Goal: Task Accomplishment & Management: Use online tool/utility

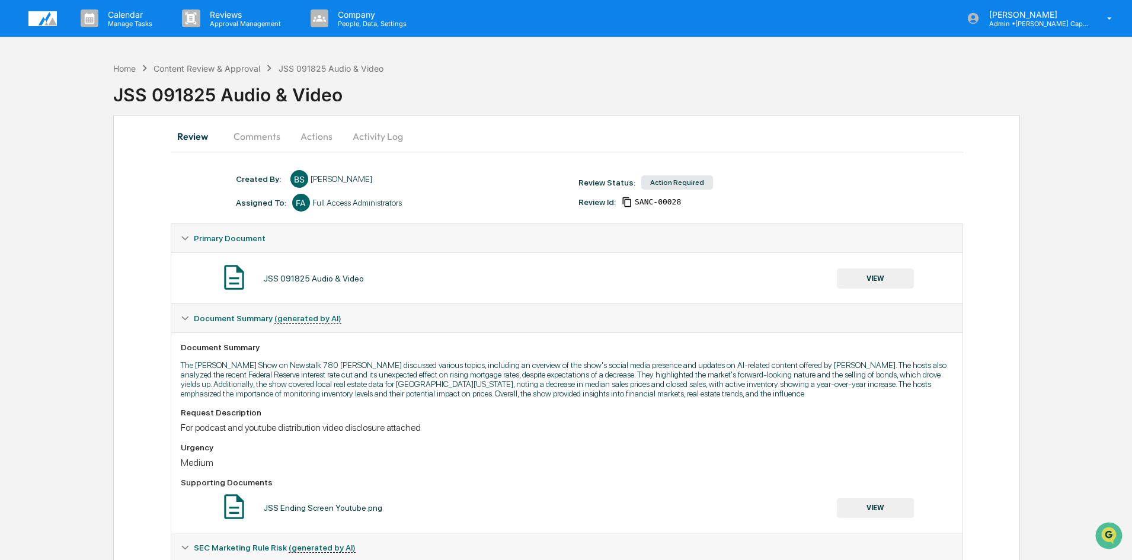
click at [888, 281] on button "VIEW" at bounding box center [875, 278] width 77 height 20
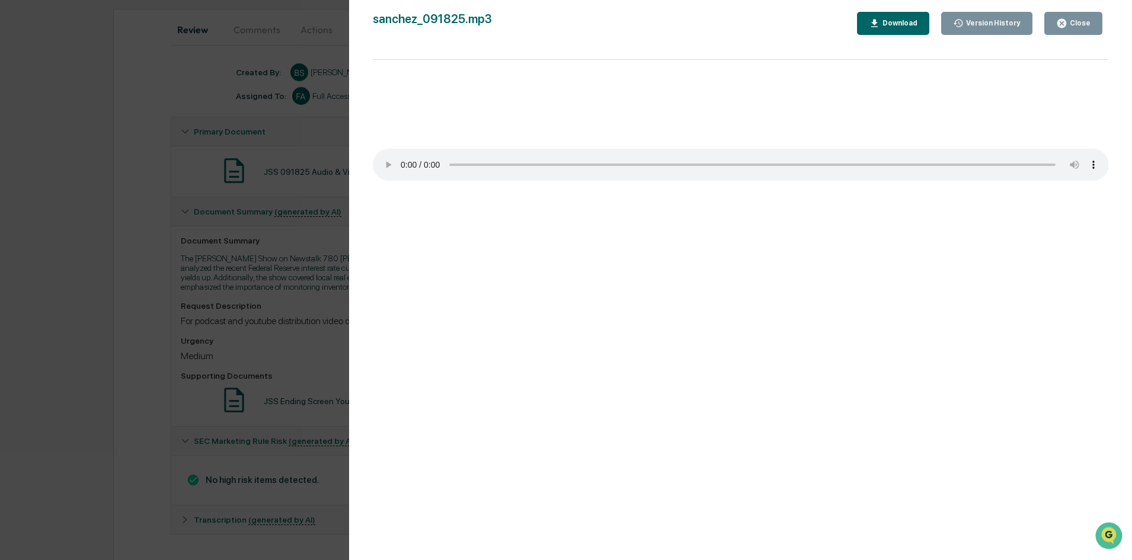
scroll to position [111, 0]
click at [103, 326] on div "Version History [DATE] 06:36 PM [PERSON_NAME] [DATE] 11:40 PM [PERSON_NAME] san…" at bounding box center [566, 280] width 1132 height 560
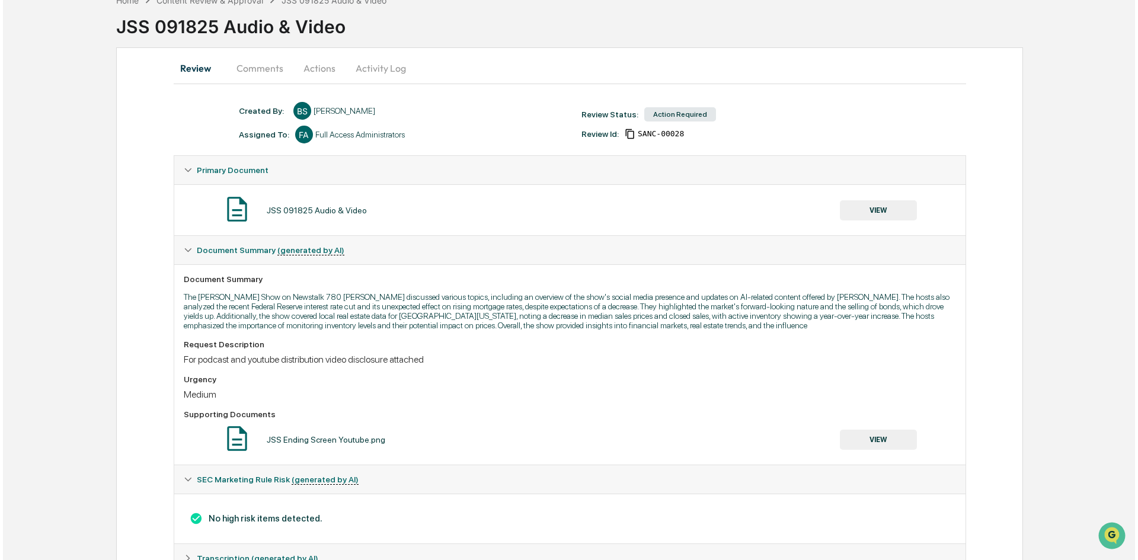
scroll to position [0, 0]
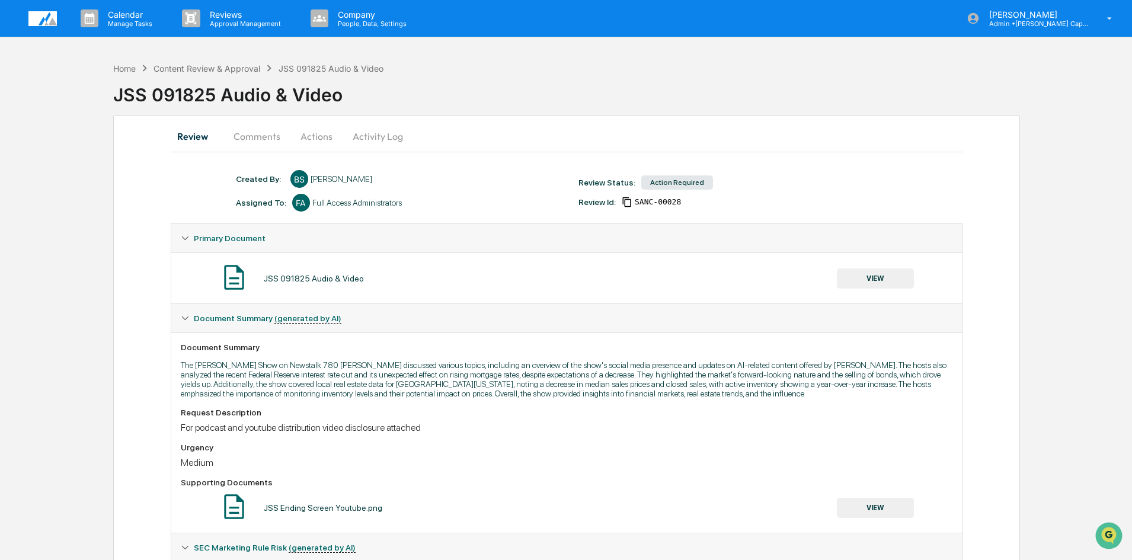
click at [319, 135] on button "Actions" at bounding box center [316, 136] width 53 height 28
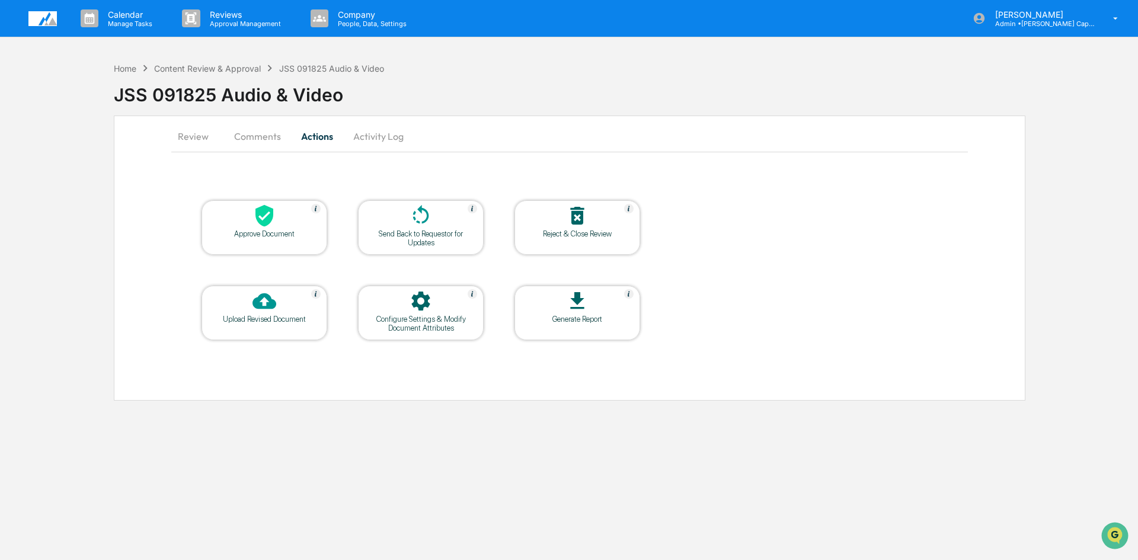
click at [238, 230] on div "Approve Document" at bounding box center [264, 233] width 107 height 9
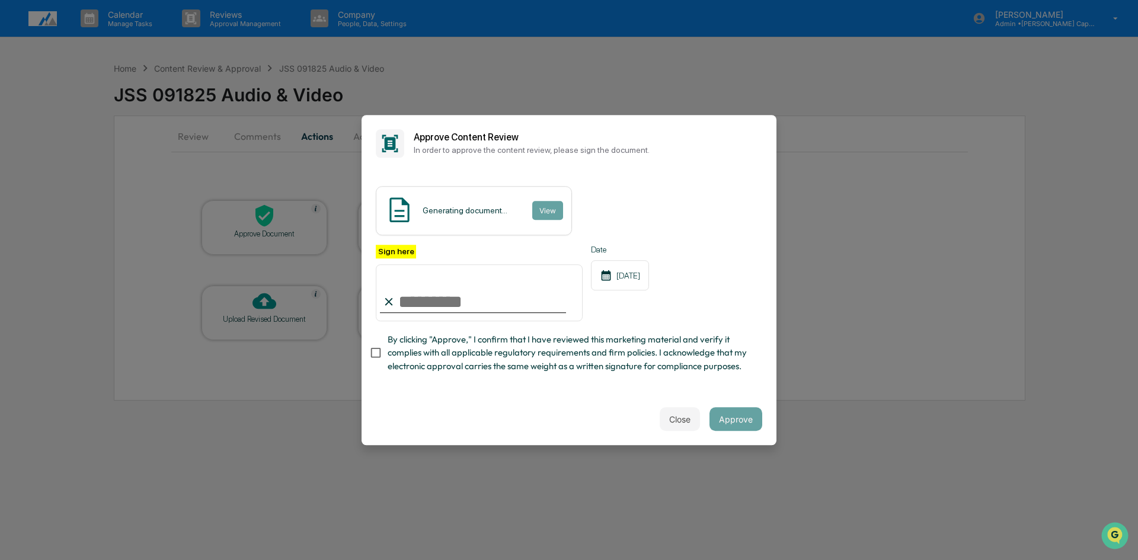
drag, startPoint x: 439, startPoint y: 290, endPoint x: 443, endPoint y: 296, distance: 6.8
click at [439, 290] on input "Sign here" at bounding box center [479, 292] width 207 height 57
type input "**********"
click at [731, 424] on button "Approve" at bounding box center [735, 419] width 53 height 24
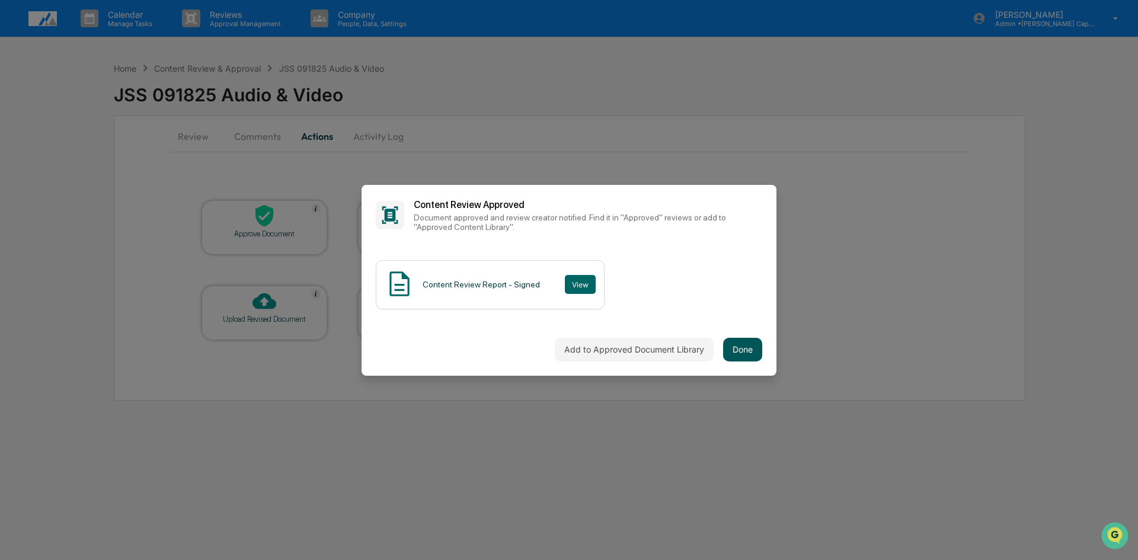
click at [745, 353] on button "Done" at bounding box center [742, 350] width 39 height 24
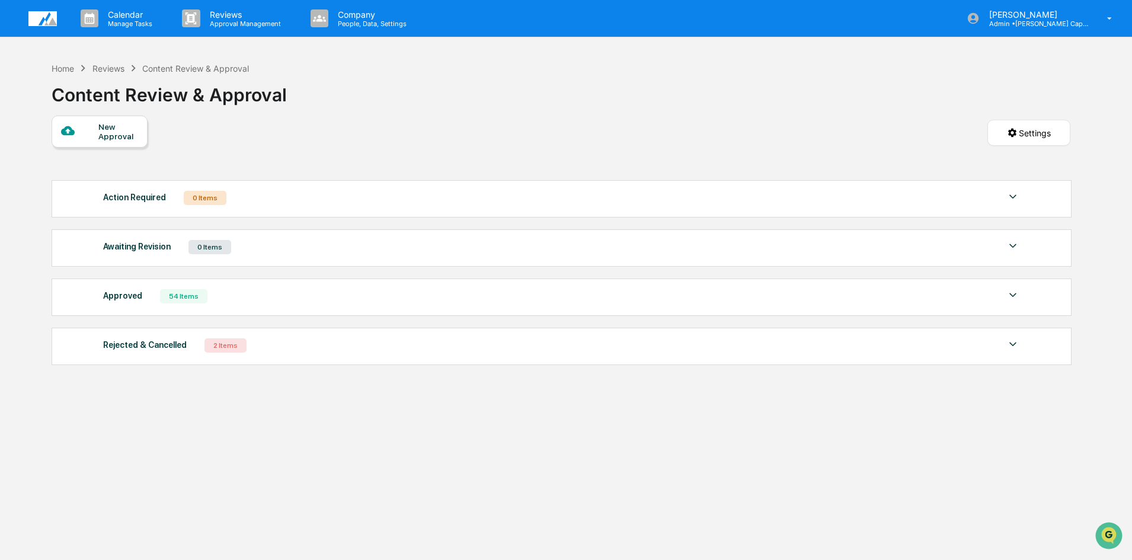
click at [105, 65] on div "Reviews" at bounding box center [108, 68] width 32 height 10
click at [188, 66] on div "Content Review & Approval" at bounding box center [195, 68] width 107 height 10
click at [1014, 197] on img at bounding box center [1012, 197] width 14 height 14
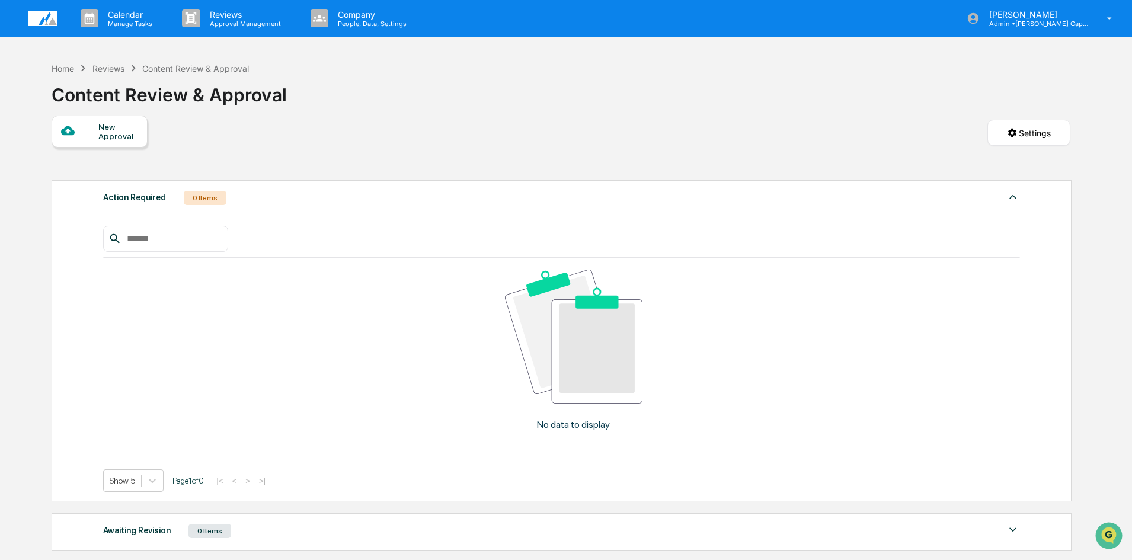
click at [1014, 197] on img at bounding box center [1012, 197] width 14 height 14
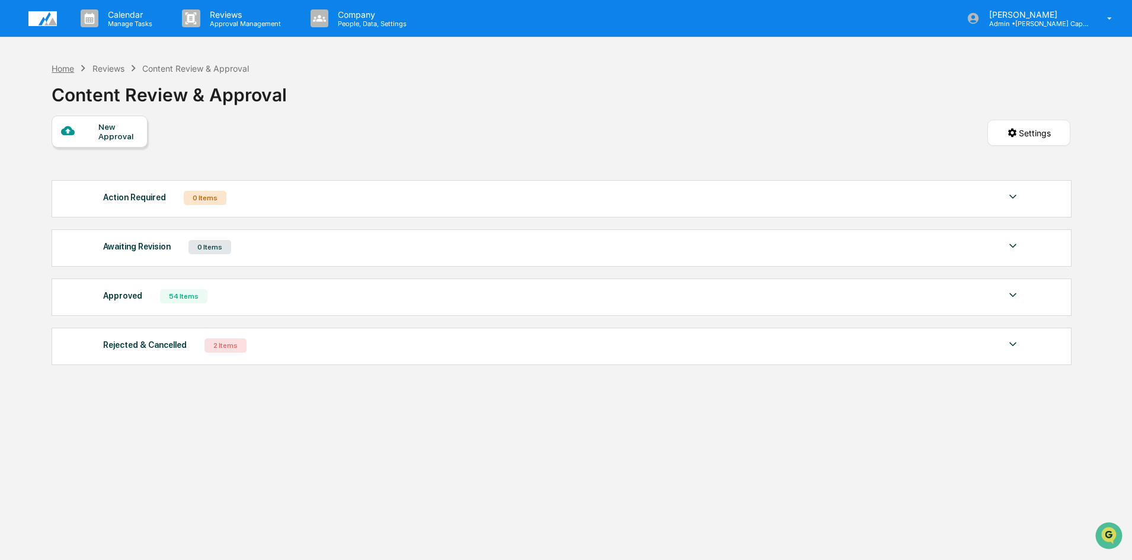
click at [62, 66] on div "Home" at bounding box center [63, 68] width 23 height 10
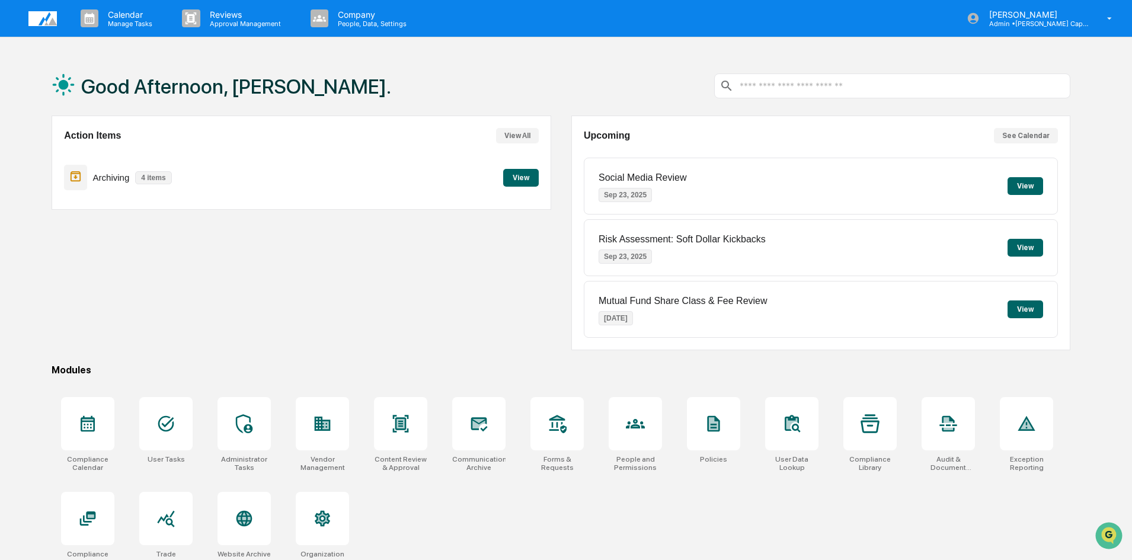
click at [521, 173] on button "View" at bounding box center [521, 178] width 36 height 18
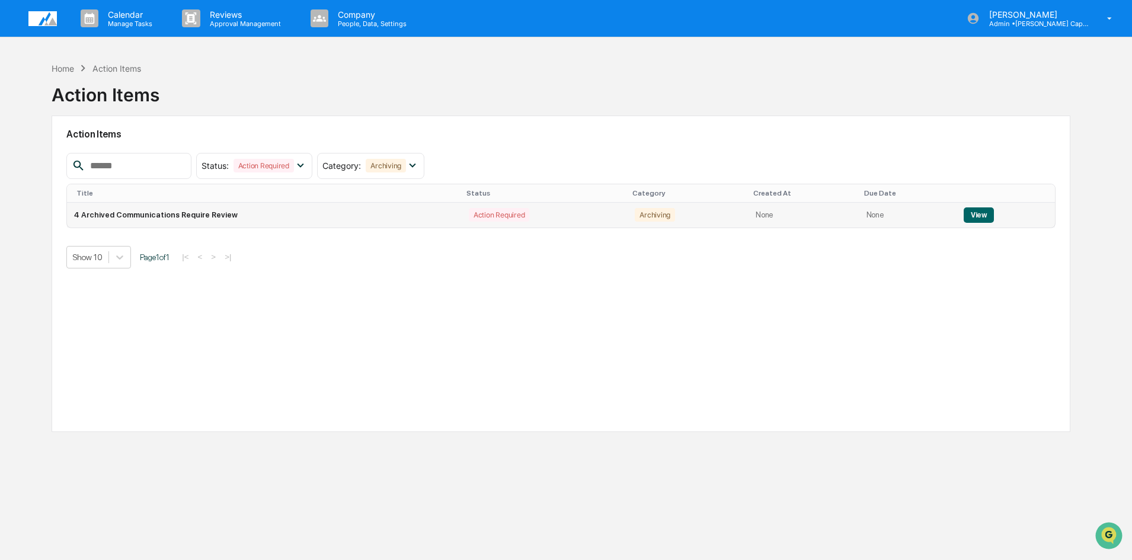
click at [982, 217] on button "View" at bounding box center [978, 214] width 30 height 15
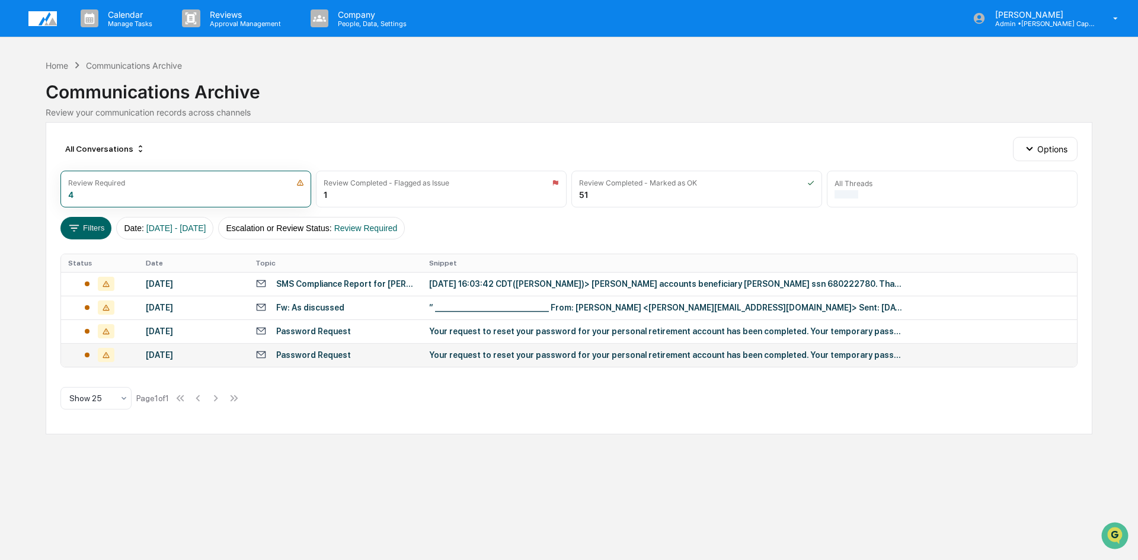
click at [440, 358] on div "Your request to reset your password for your personal retirement account has be…" at bounding box center [666, 354] width 474 height 9
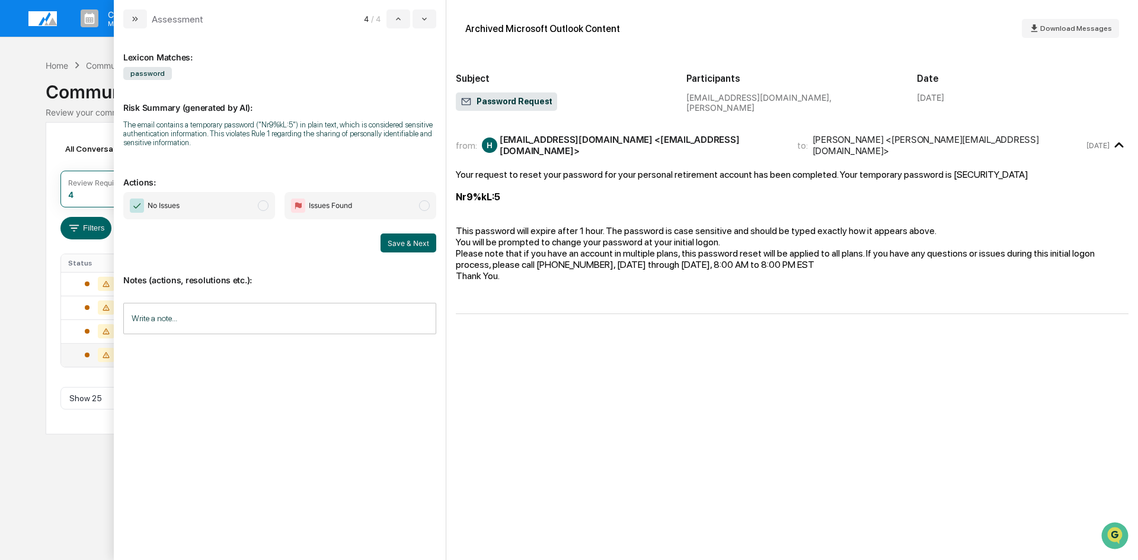
click at [166, 207] on span "No Issues" at bounding box center [164, 206] width 32 height 12
click at [404, 242] on button "Save & Next" at bounding box center [408, 242] width 56 height 19
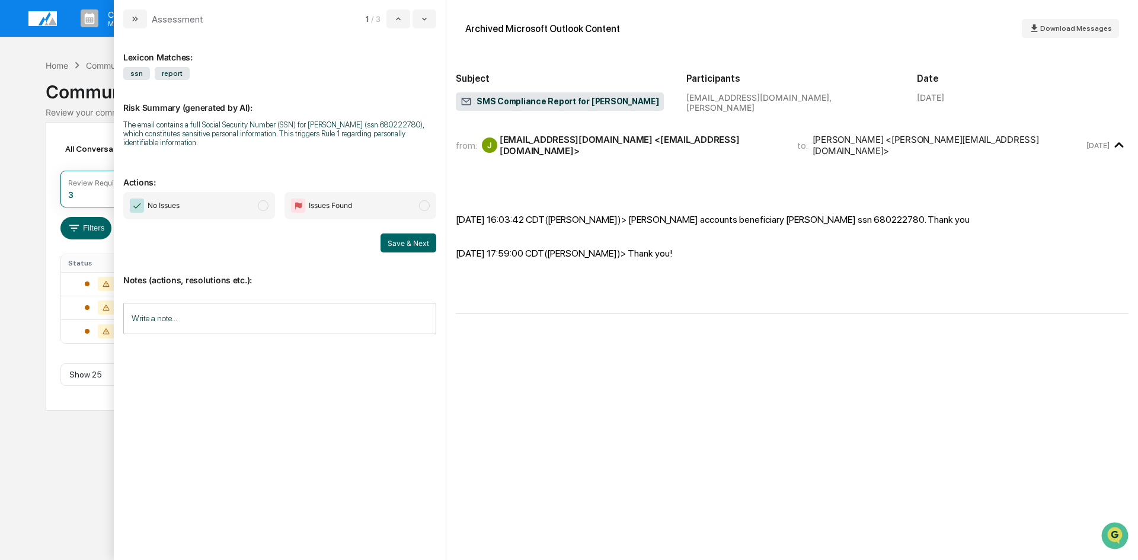
click at [425, 203] on span "modal" at bounding box center [424, 205] width 11 height 11
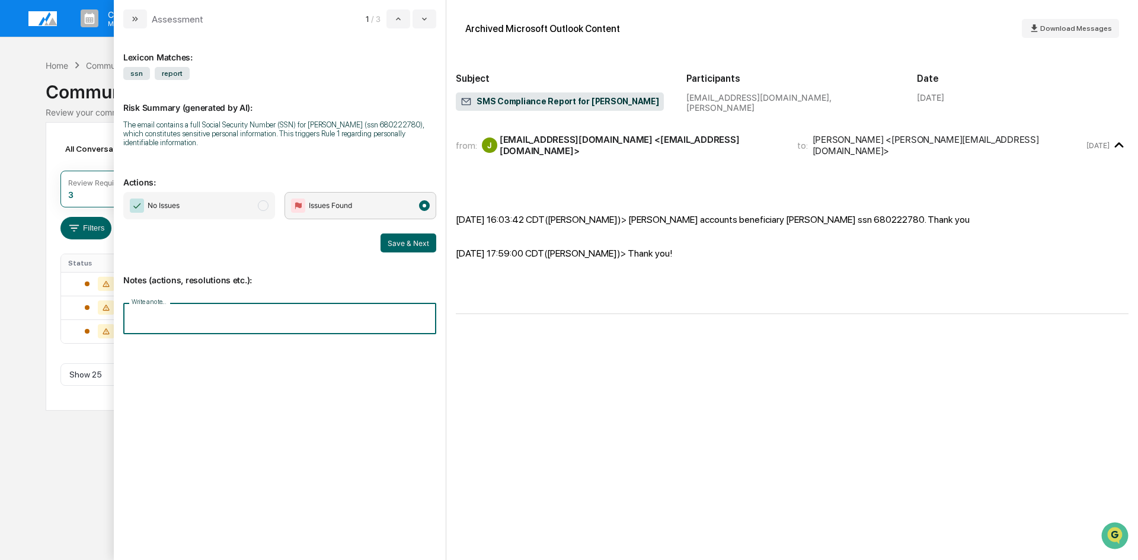
click at [233, 318] on input "Write a note..." at bounding box center [279, 318] width 313 height 31
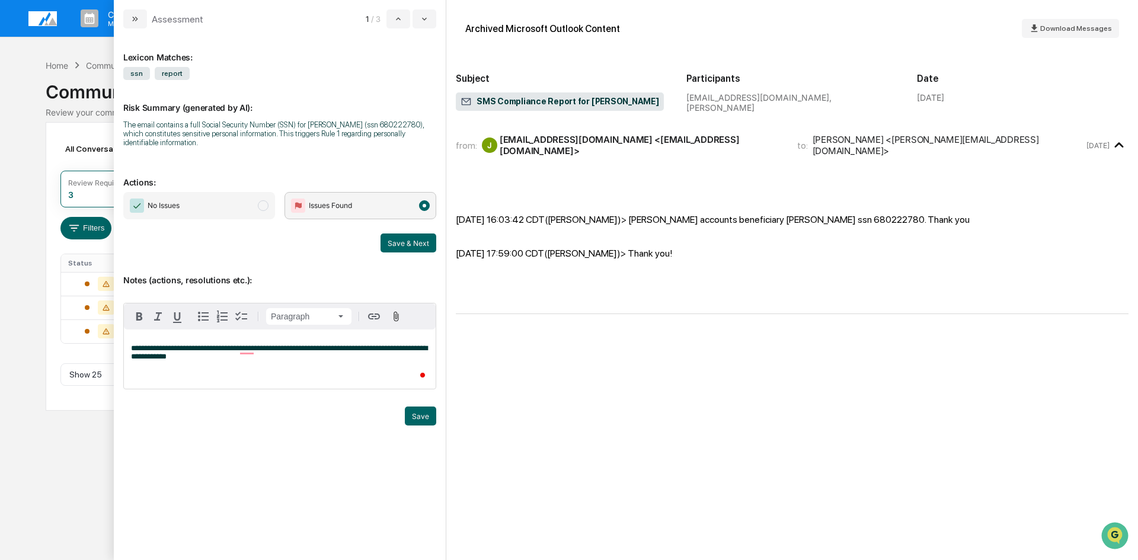
click at [240, 351] on span "**********" at bounding box center [279, 352] width 296 height 16
click at [312, 366] on div "**********" at bounding box center [280, 358] width 312 height 59
click at [425, 417] on button "Save" at bounding box center [420, 415] width 31 height 19
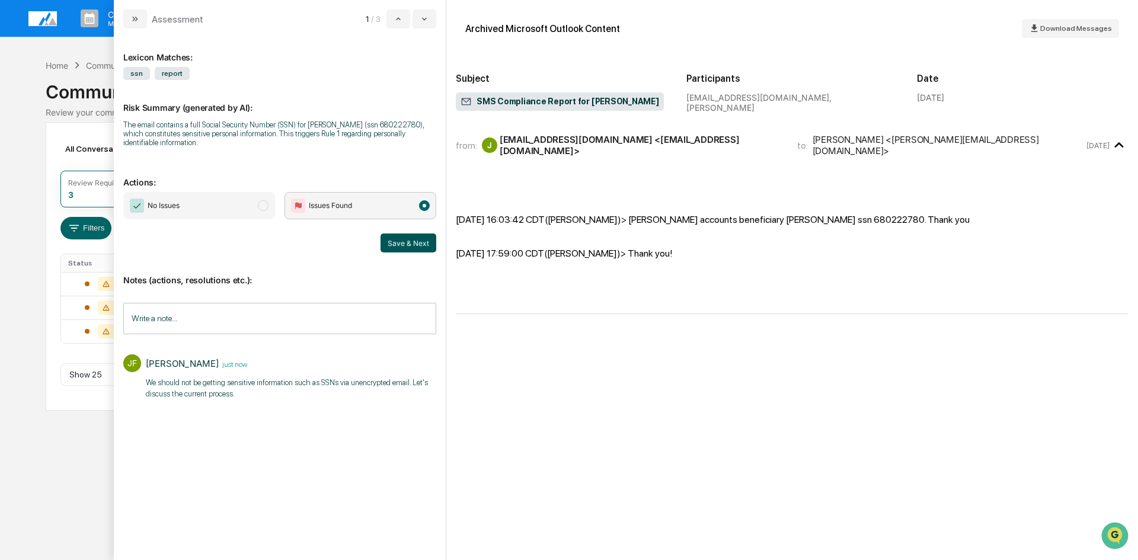
click at [418, 244] on button "Save & Next" at bounding box center [408, 242] width 56 height 19
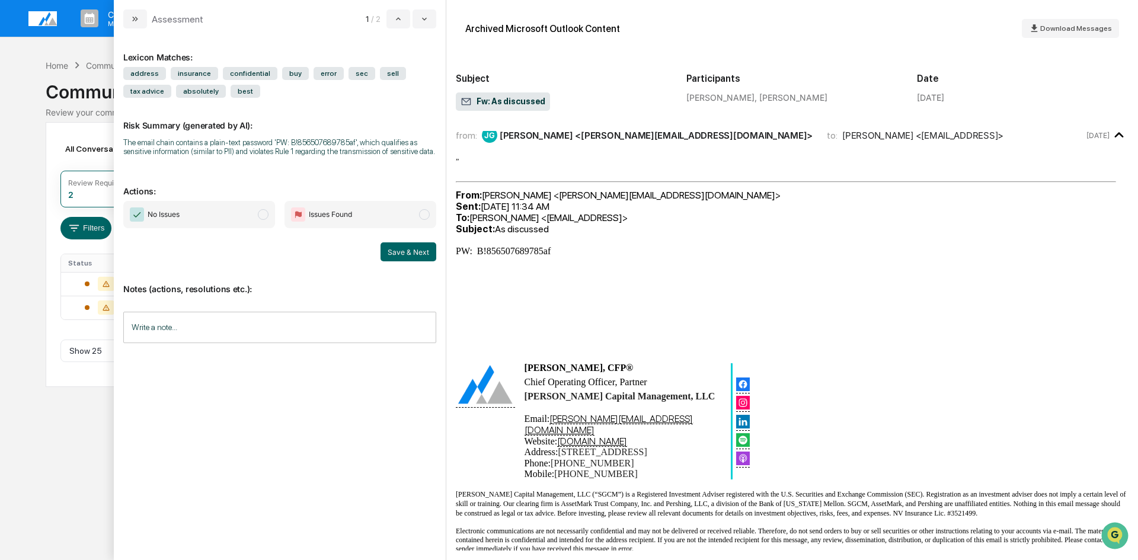
scroll to position [292, 0]
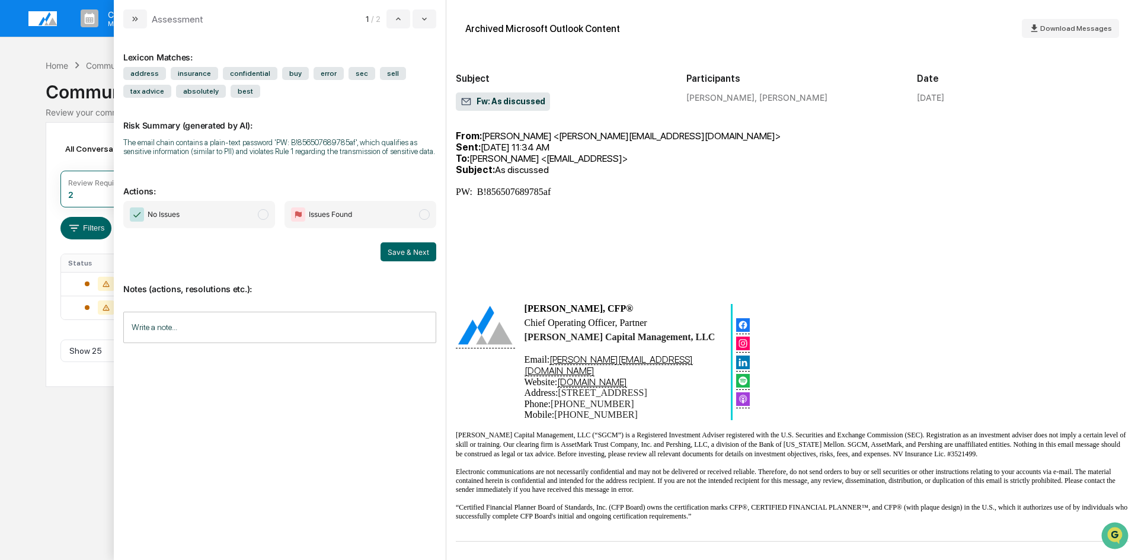
click at [384, 216] on span "Issues Found" at bounding box center [360, 214] width 152 height 27
click at [184, 334] on input "Write a note..." at bounding box center [279, 327] width 313 height 31
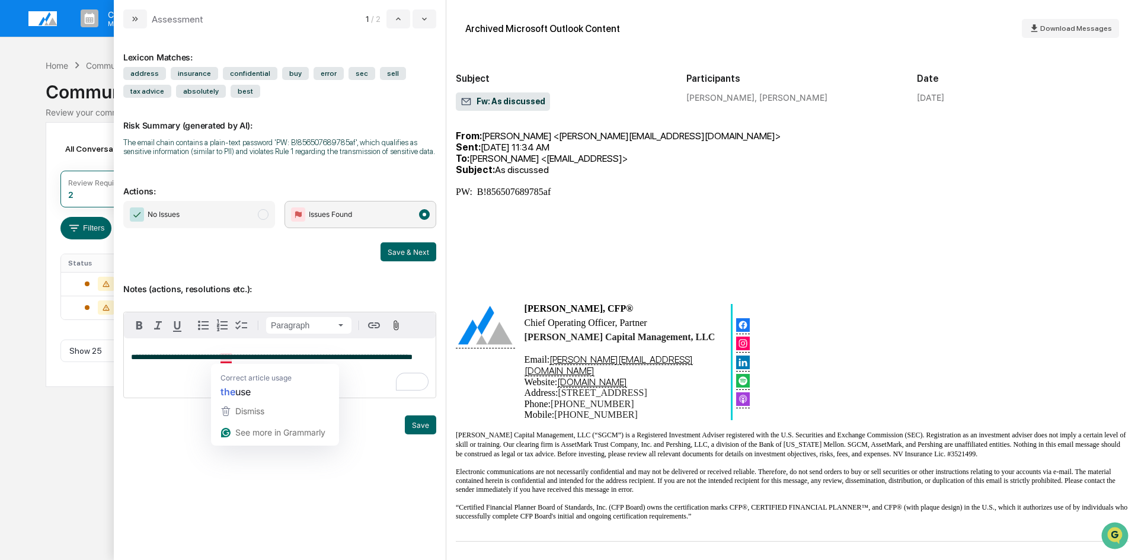
click at [236, 355] on span "**********" at bounding box center [271, 357] width 281 height 8
click at [182, 361] on p "**********" at bounding box center [279, 357] width 297 height 8
click at [414, 418] on button "Save" at bounding box center [420, 424] width 31 height 19
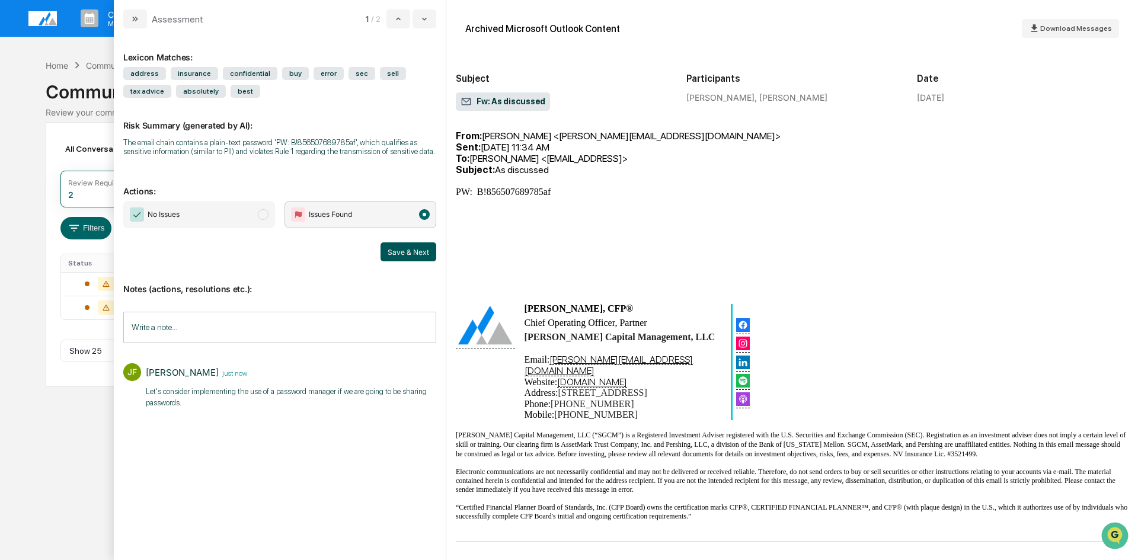
click at [417, 246] on button "Save & Next" at bounding box center [408, 251] width 56 height 19
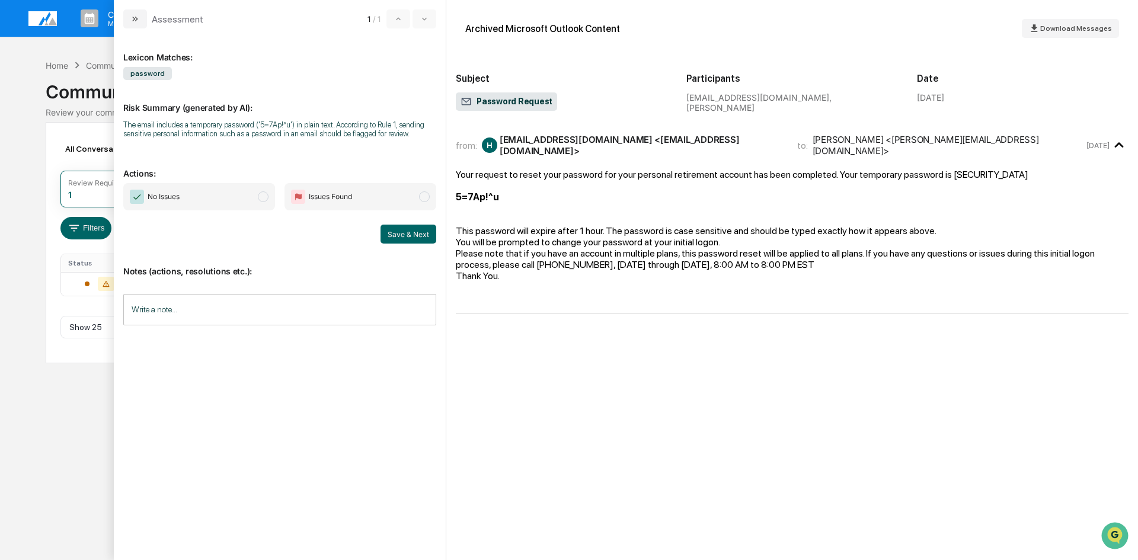
click at [225, 199] on span "No Issues" at bounding box center [199, 196] width 152 height 27
click at [411, 232] on button "Save & Next" at bounding box center [408, 234] width 56 height 19
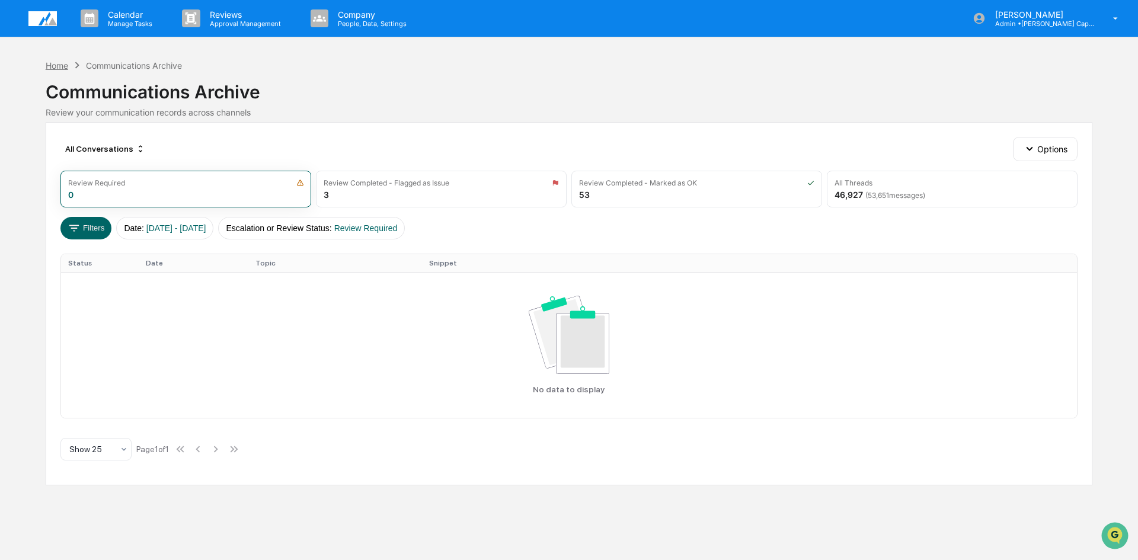
click at [57, 63] on div "Home" at bounding box center [57, 65] width 23 height 10
